Goal: Navigation & Orientation: Find specific page/section

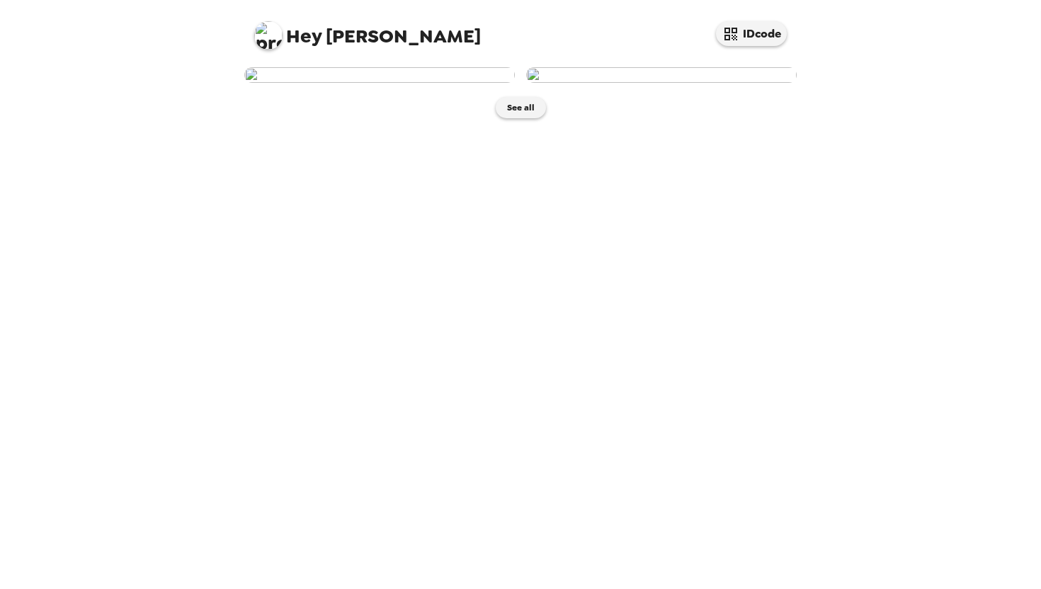
click at [448, 83] on img at bounding box center [379, 75] width 271 height 16
